Goal: Navigation & Orientation: Find specific page/section

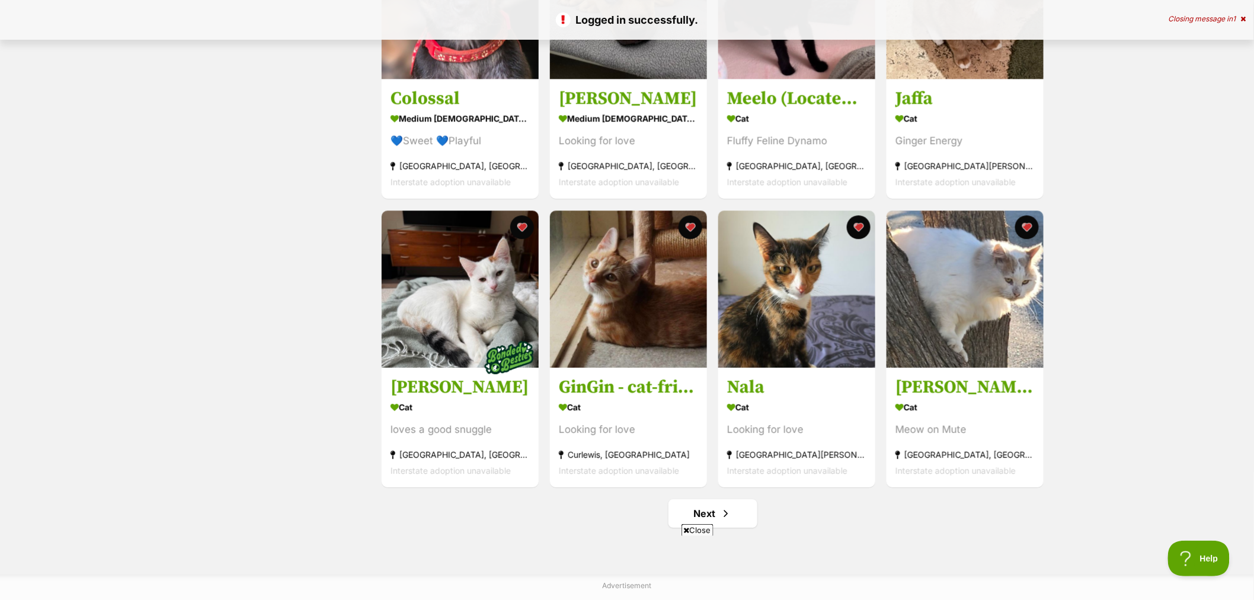
scroll to position [1317, 0]
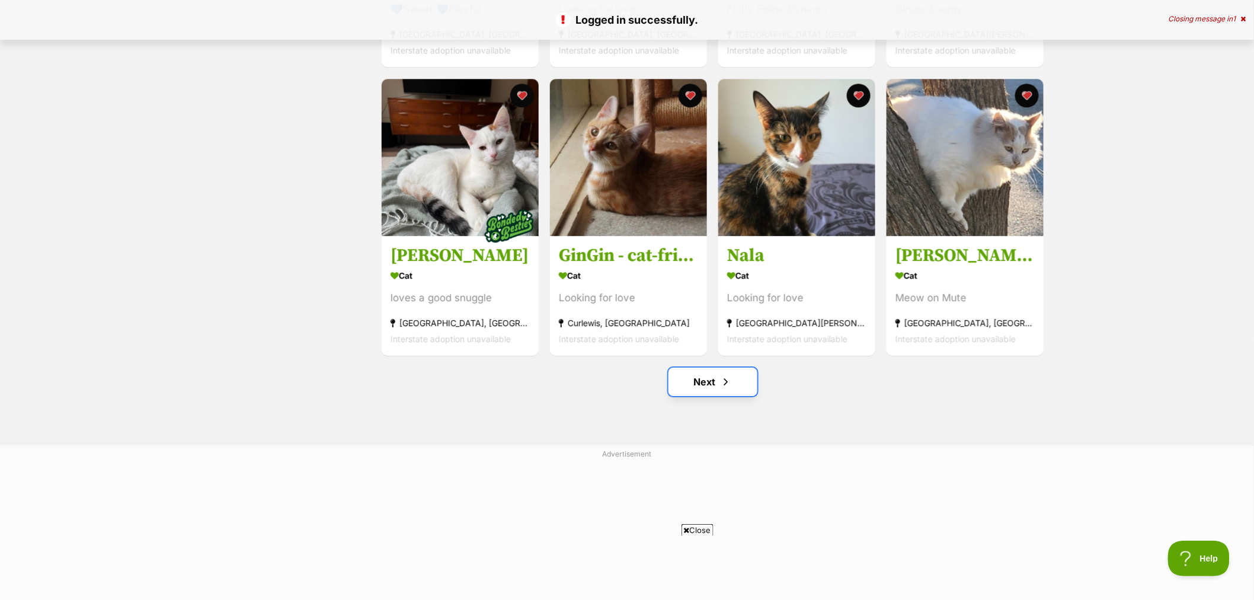
click at [712, 381] on link "Next" at bounding box center [713, 381] width 89 height 28
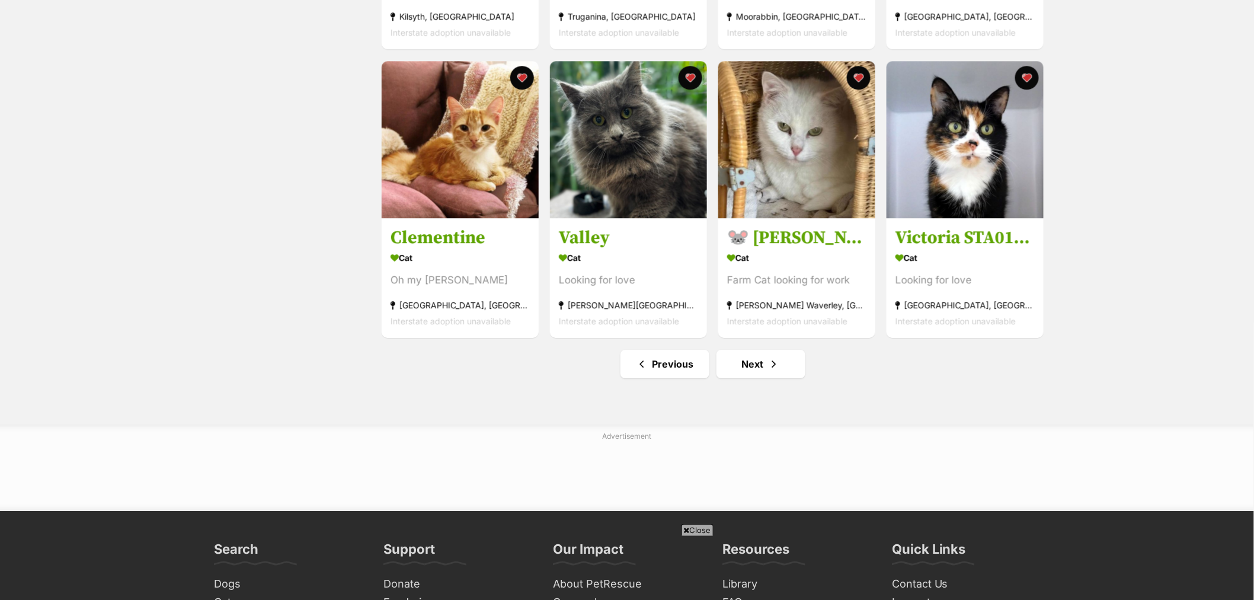
scroll to position [1383, 0]
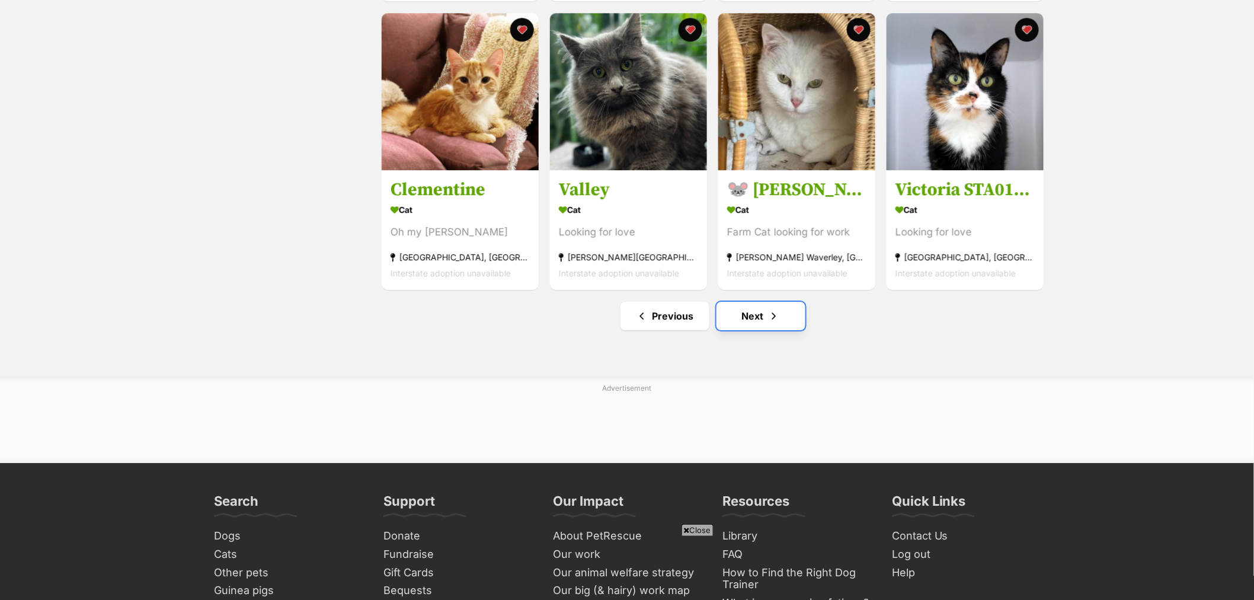
click at [759, 324] on link "Next" at bounding box center [761, 316] width 89 height 28
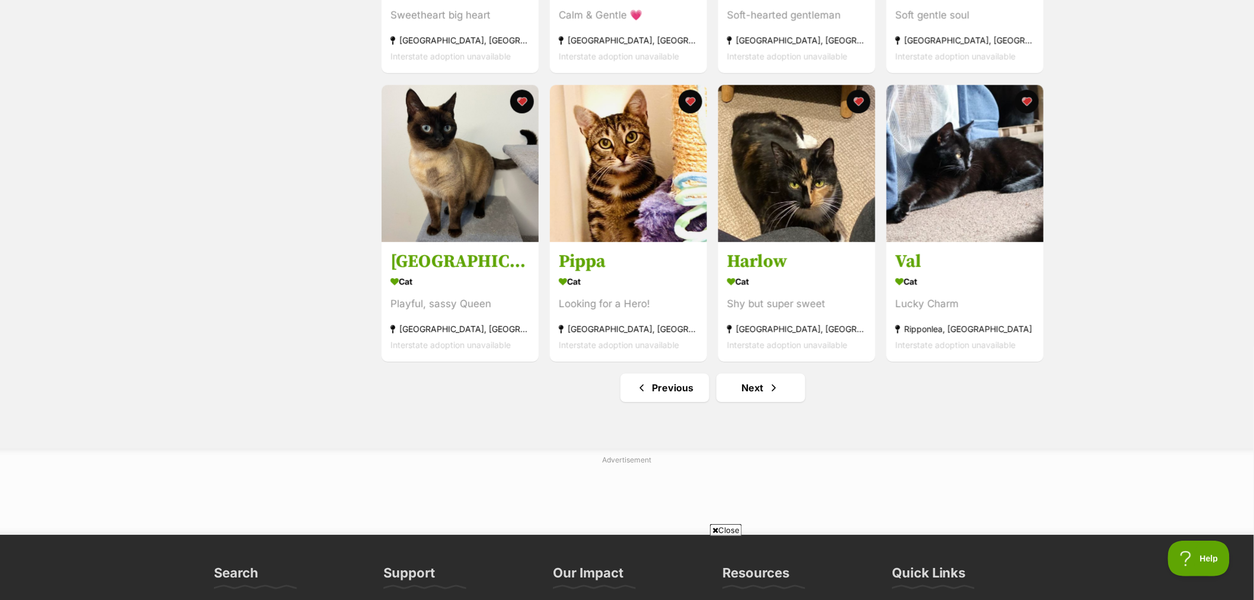
scroll to position [1317, 0]
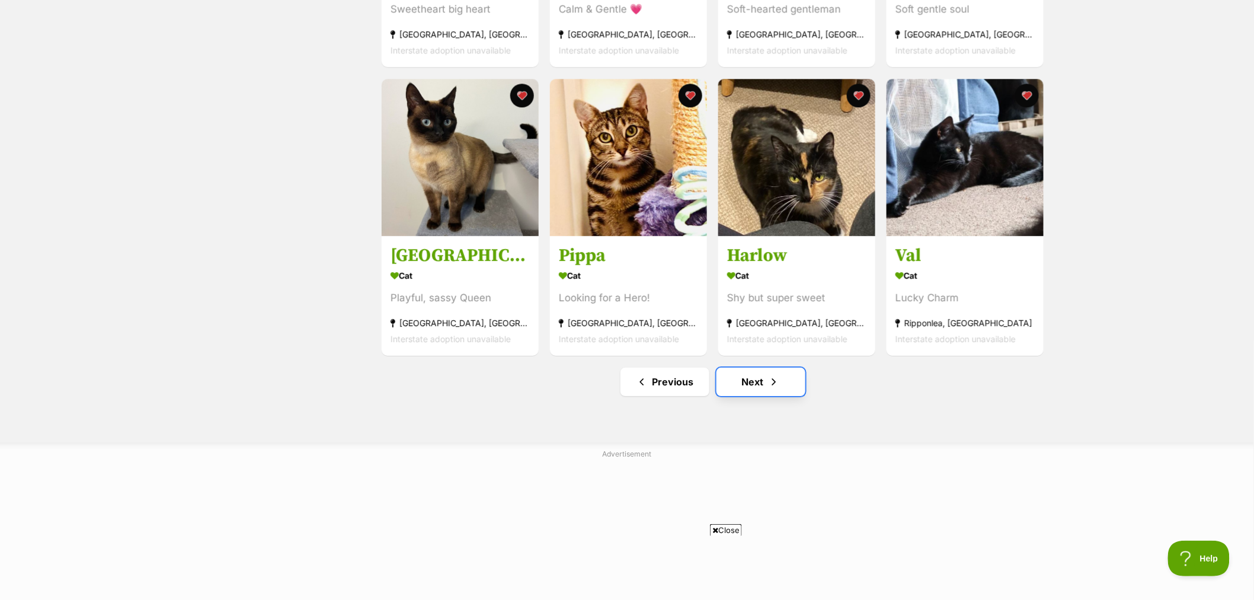
click at [770, 389] on span "Next page" at bounding box center [774, 382] width 12 height 14
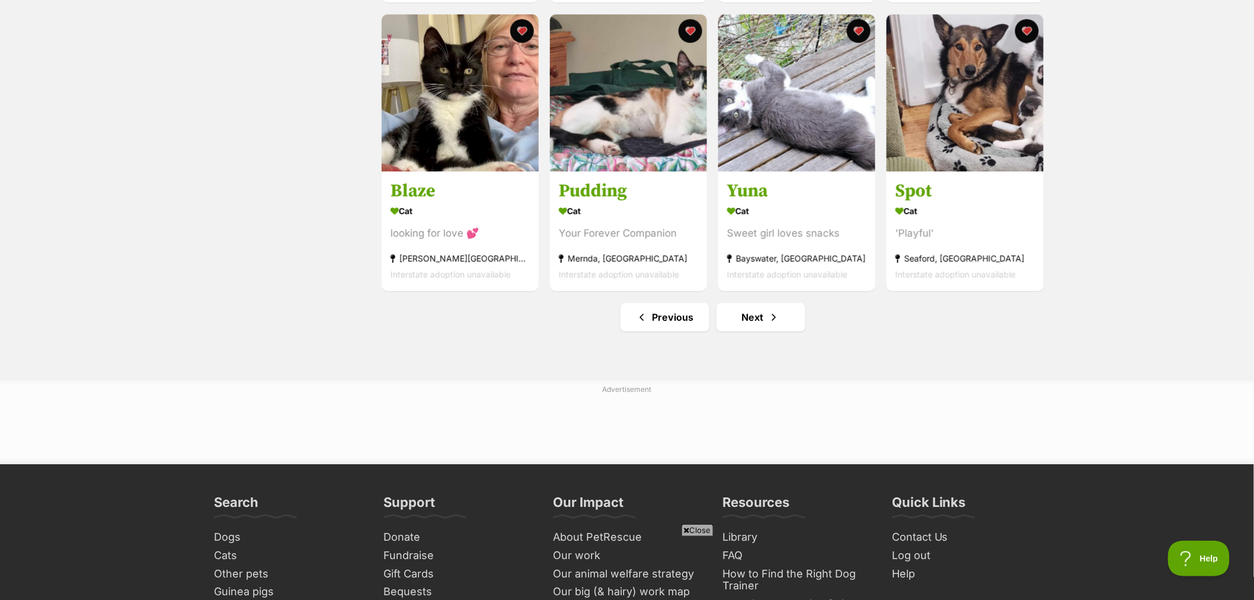
scroll to position [1383, 0]
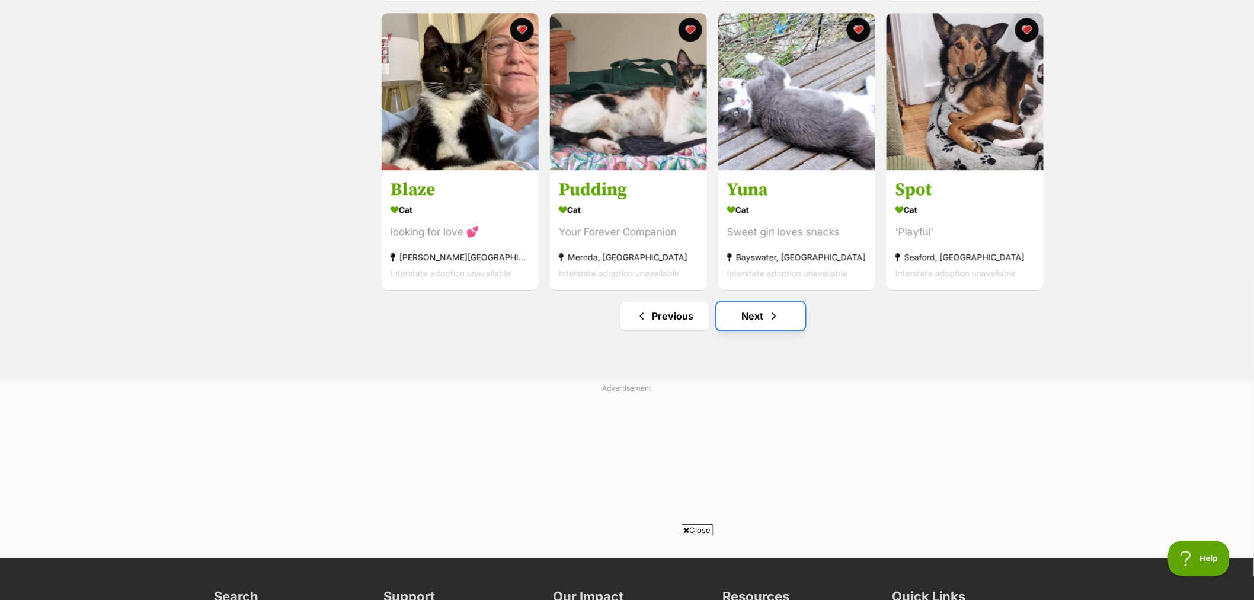
click at [736, 325] on link "Next" at bounding box center [761, 316] width 89 height 28
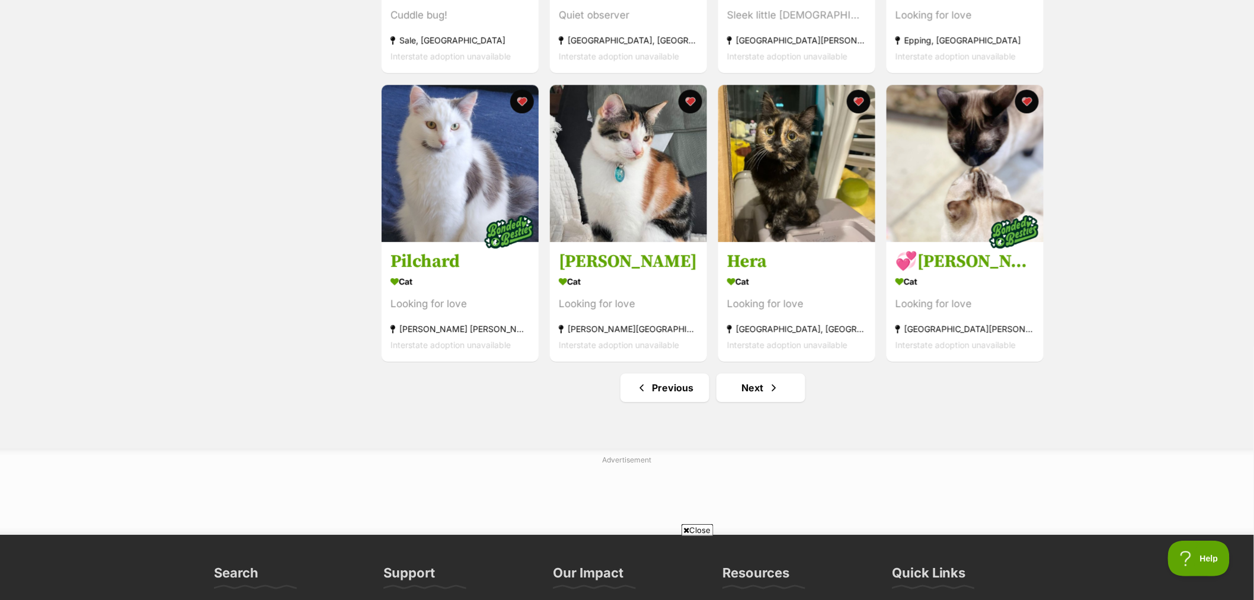
scroll to position [1317, 0]
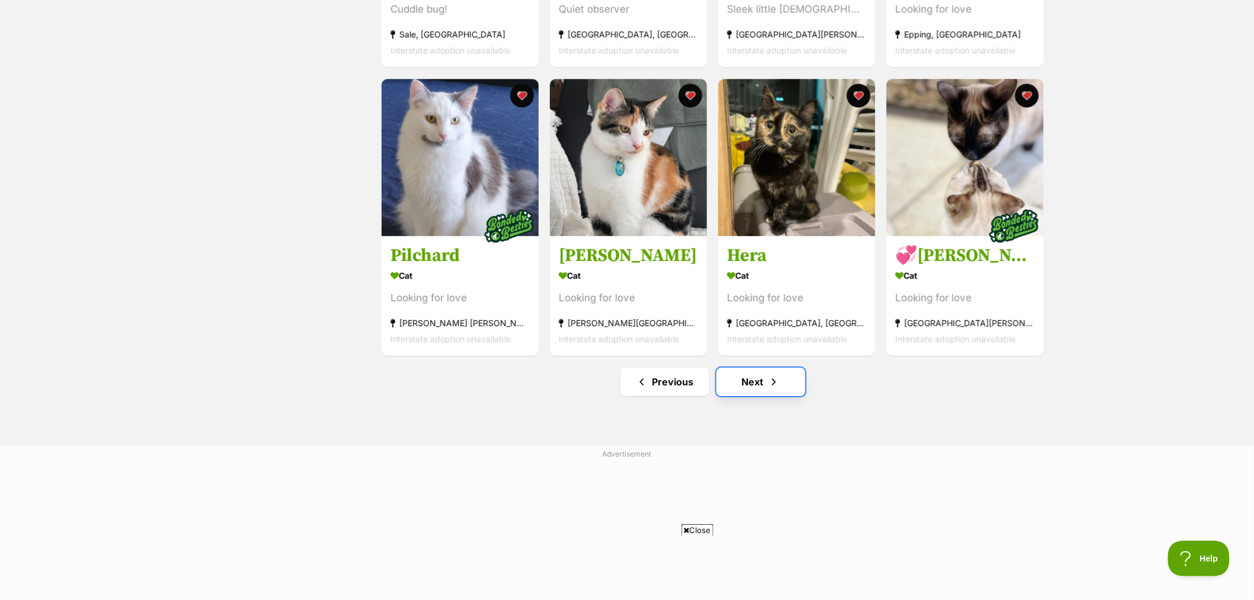
click at [762, 381] on link "Next" at bounding box center [761, 381] width 89 height 28
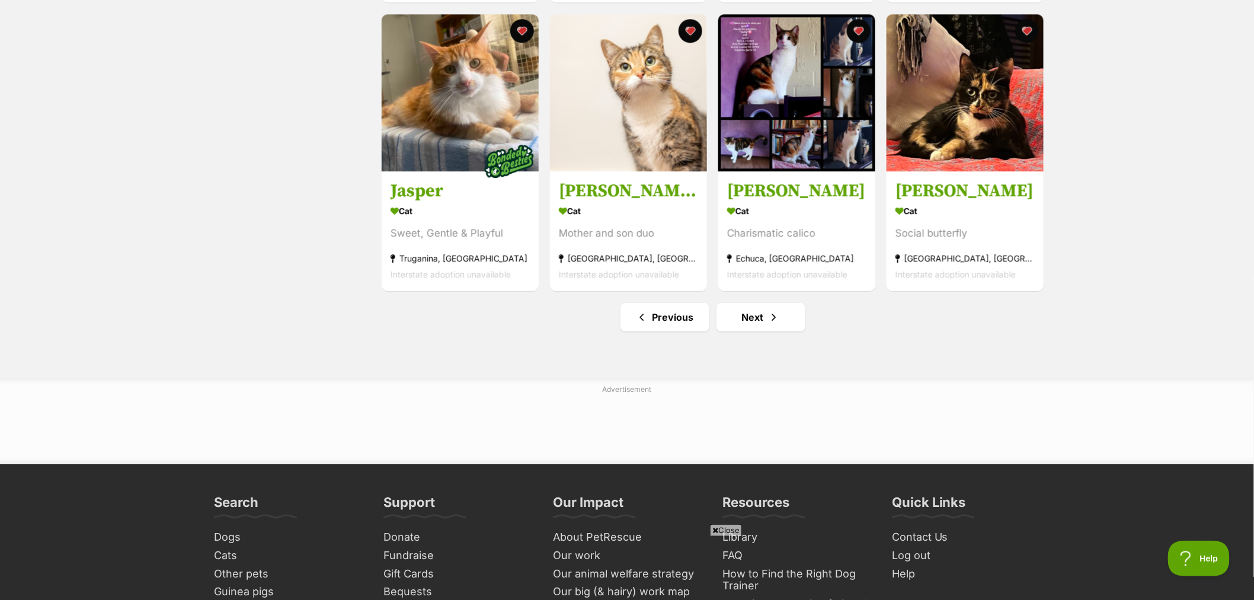
scroll to position [1383, 0]
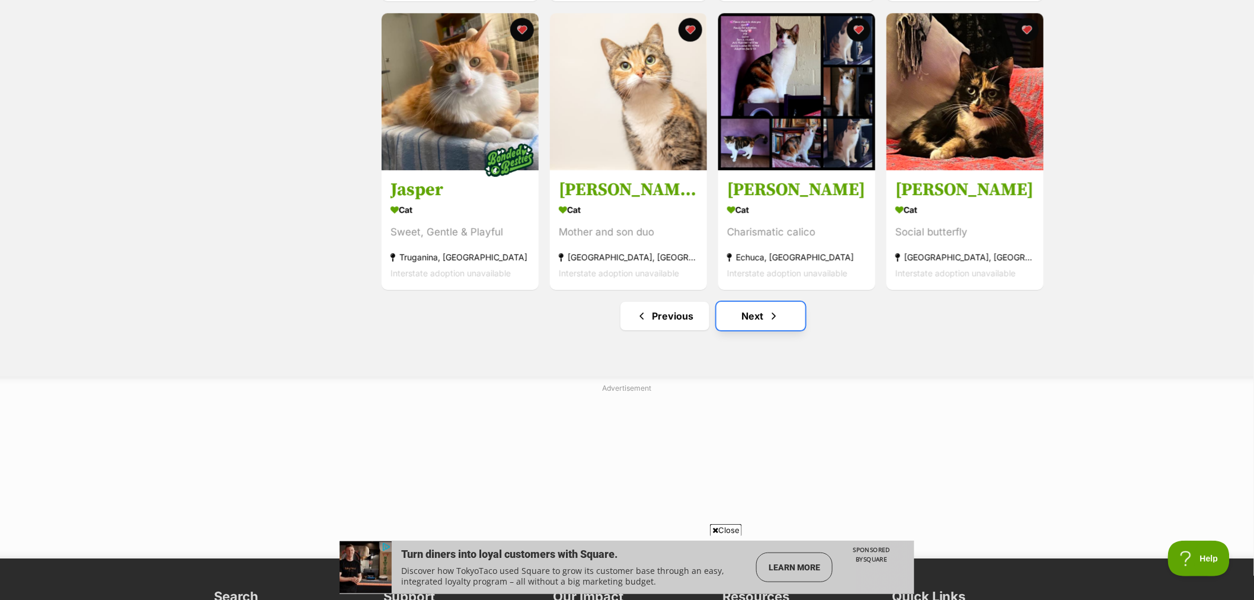
click at [771, 319] on span "Next page" at bounding box center [774, 316] width 12 height 14
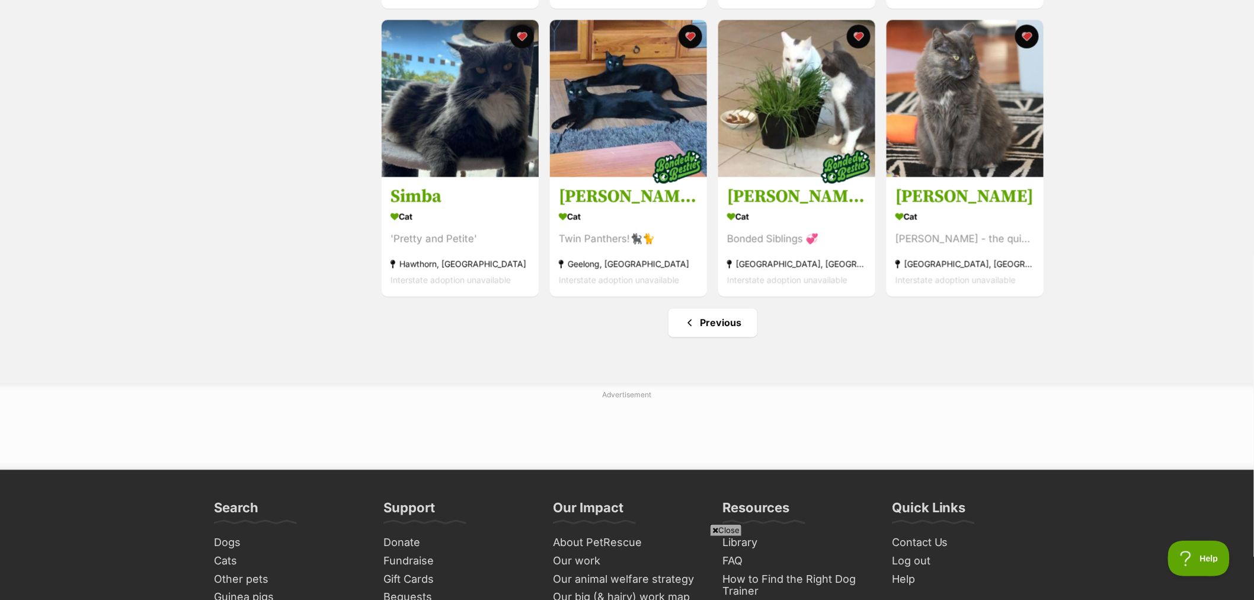
scroll to position [856, 0]
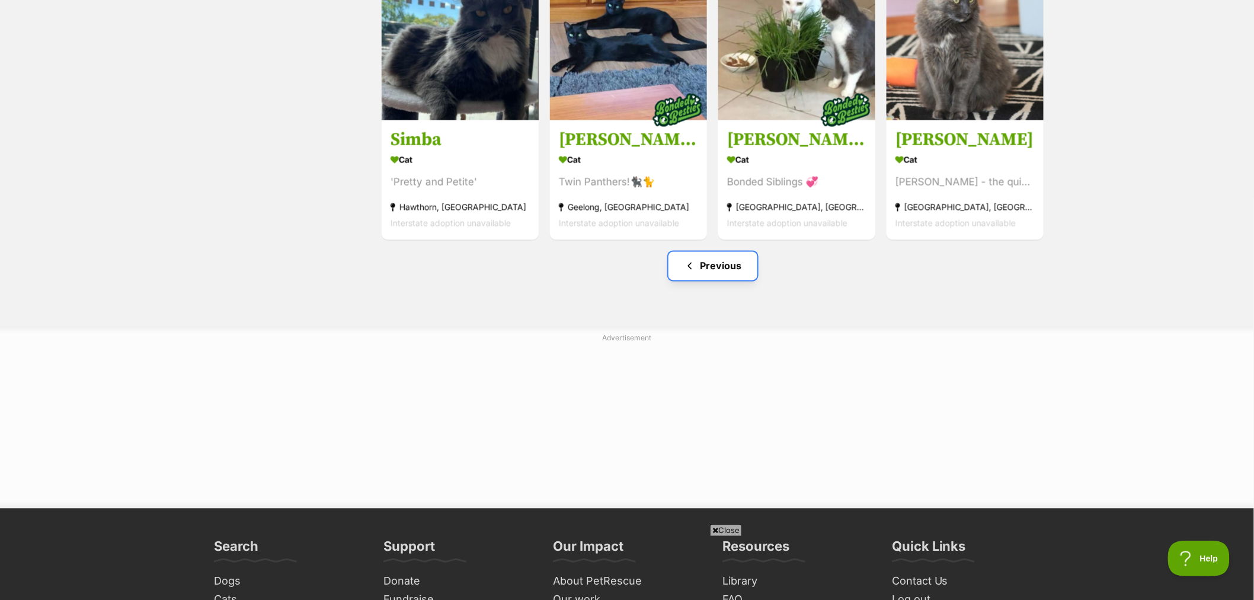
click at [720, 273] on link "Previous" at bounding box center [713, 266] width 89 height 28
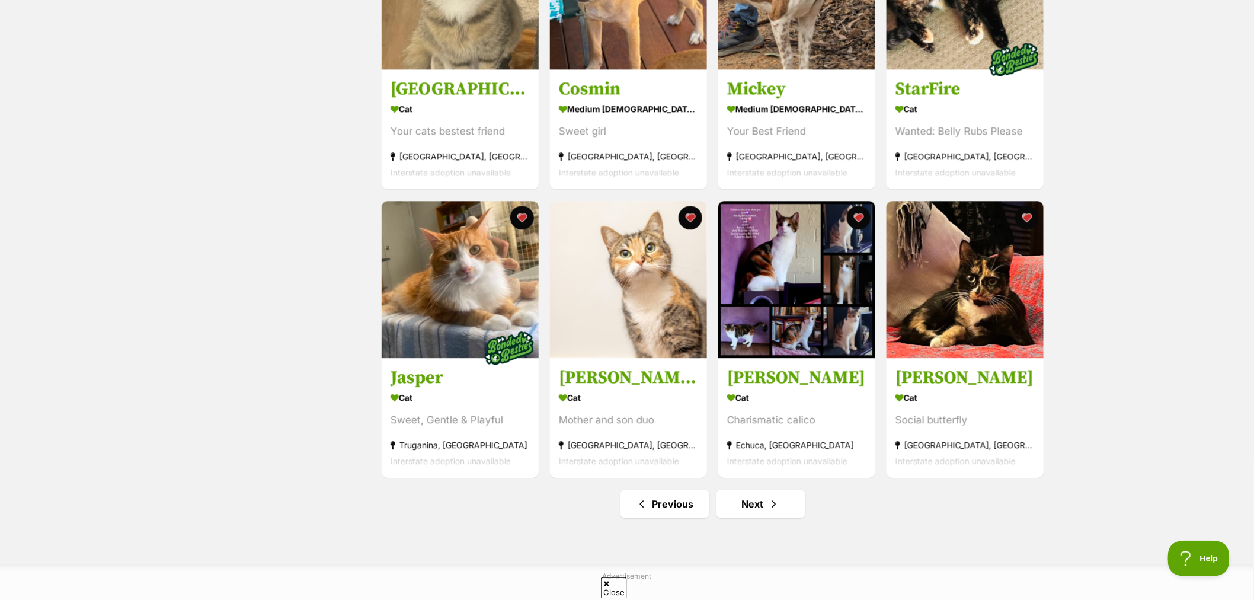
scroll to position [1251, 0]
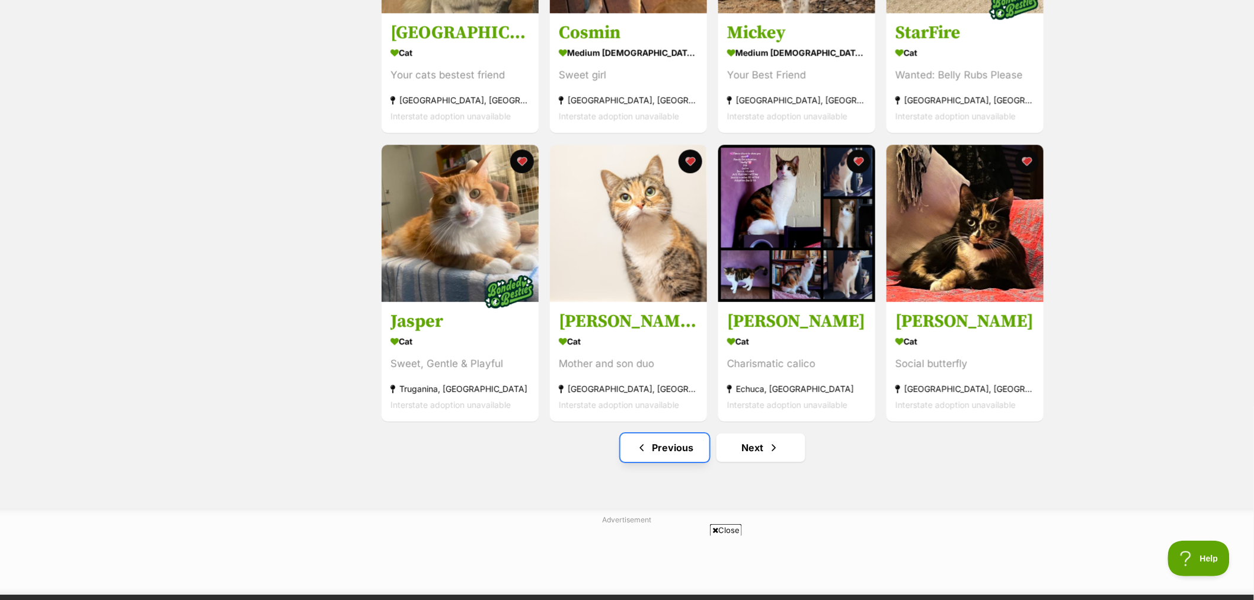
drag, startPoint x: 660, startPoint y: 455, endPoint x: 727, endPoint y: 445, distance: 67.7
click at [660, 455] on link "Previous" at bounding box center [665, 447] width 89 height 28
